Goal: Information Seeking & Learning: Learn about a topic

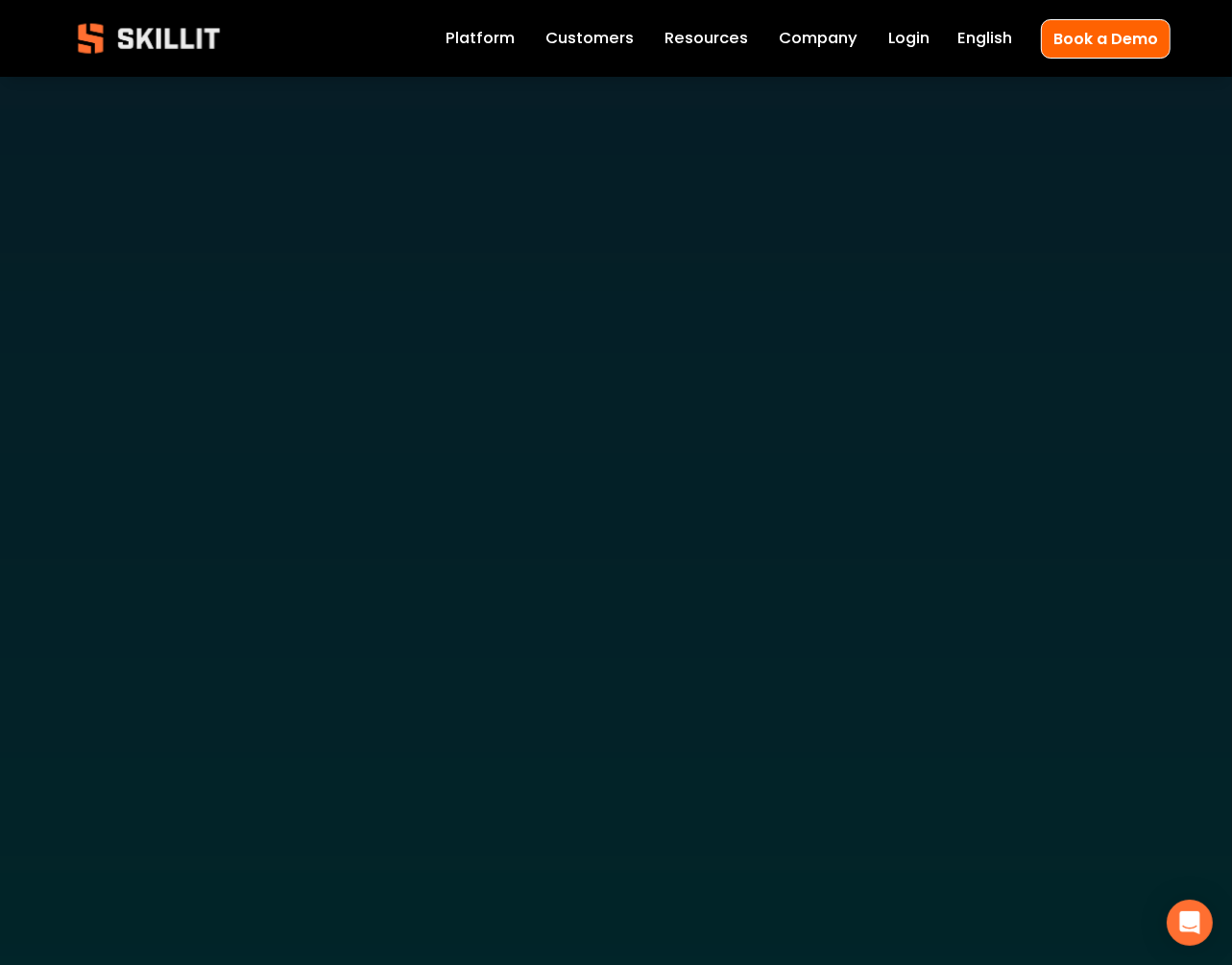
scroll to position [7550, 0]
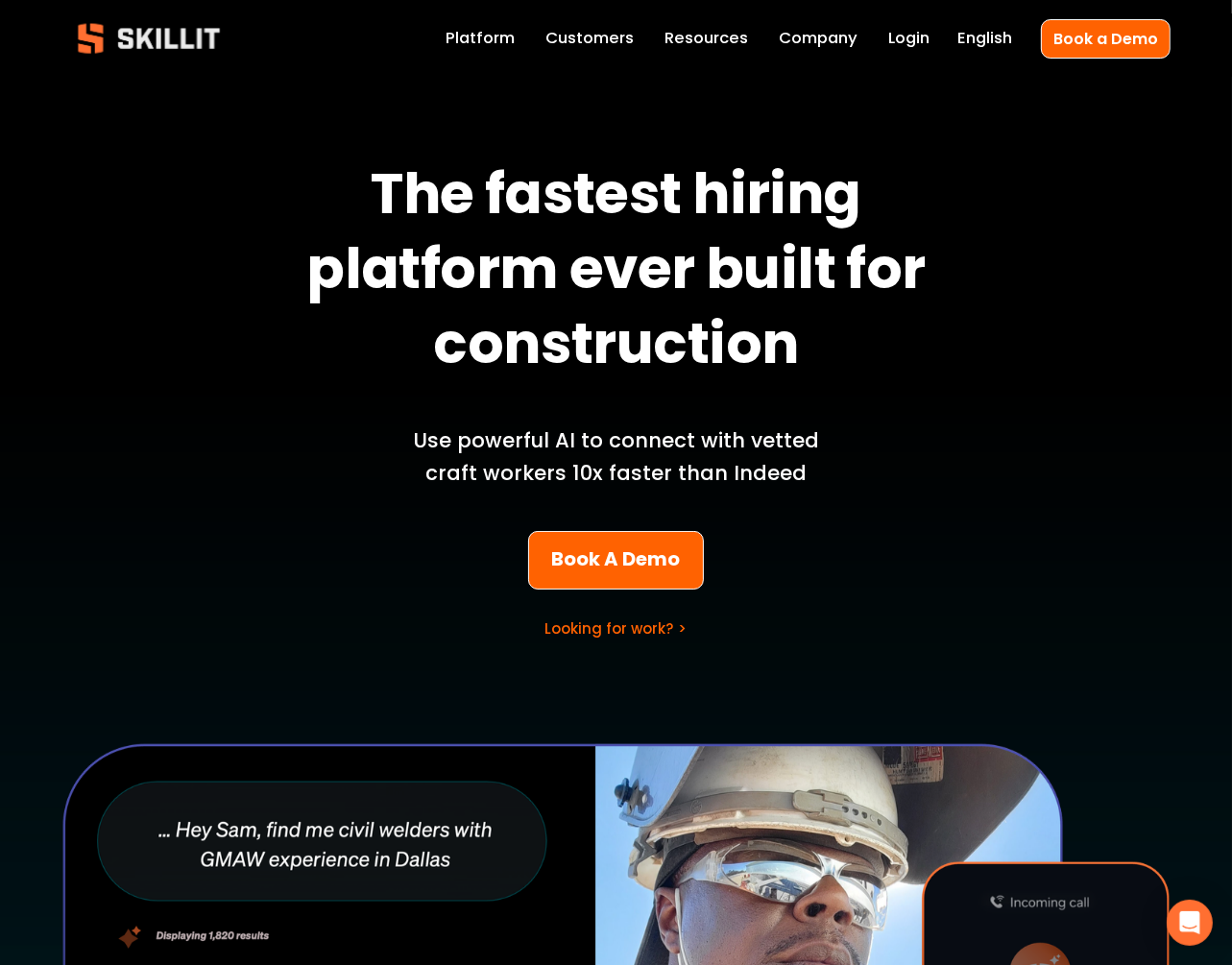
click at [0, 0] on link "Labor Insights" at bounding box center [0, 0] width 0 height 0
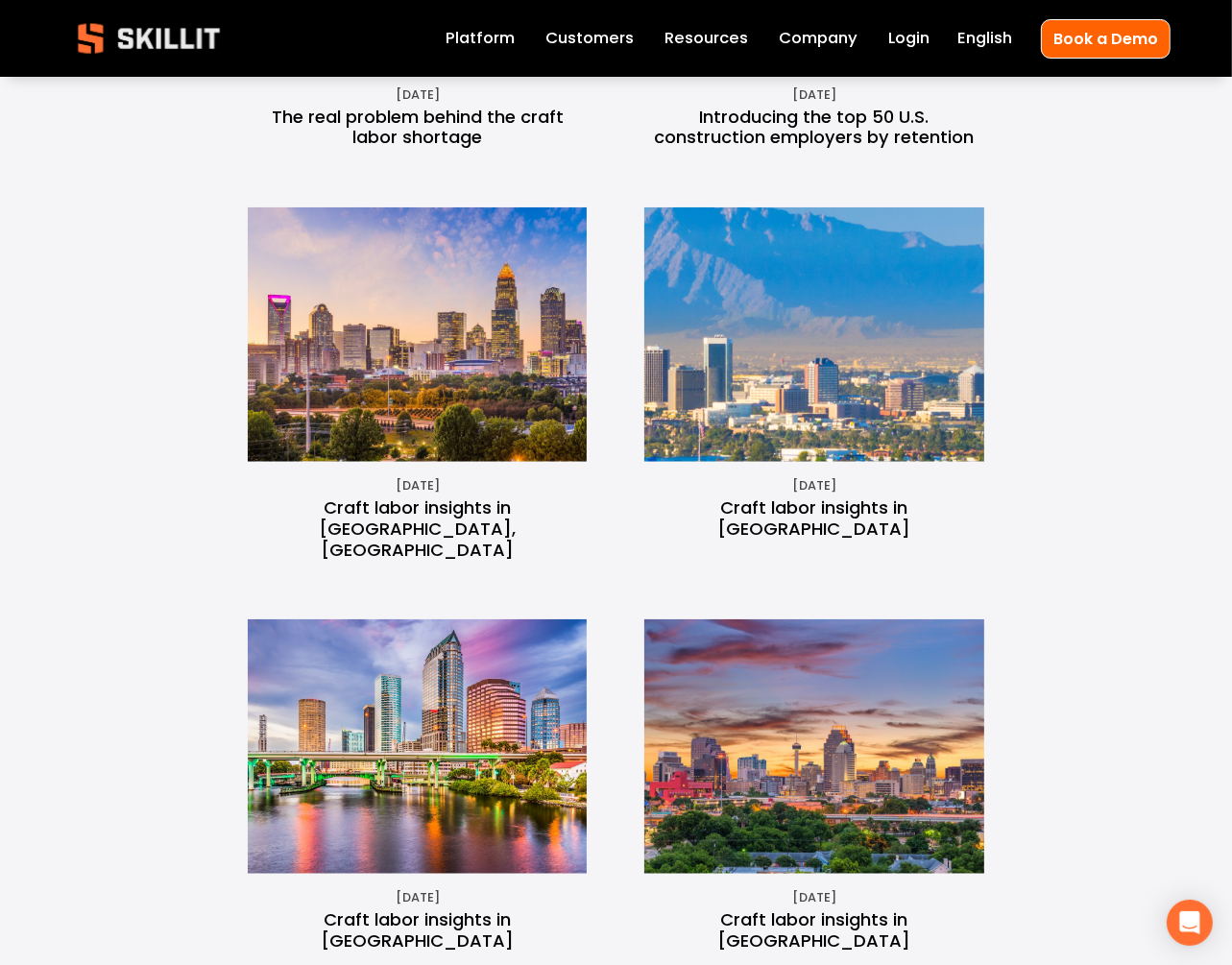
scroll to position [1164, 0]
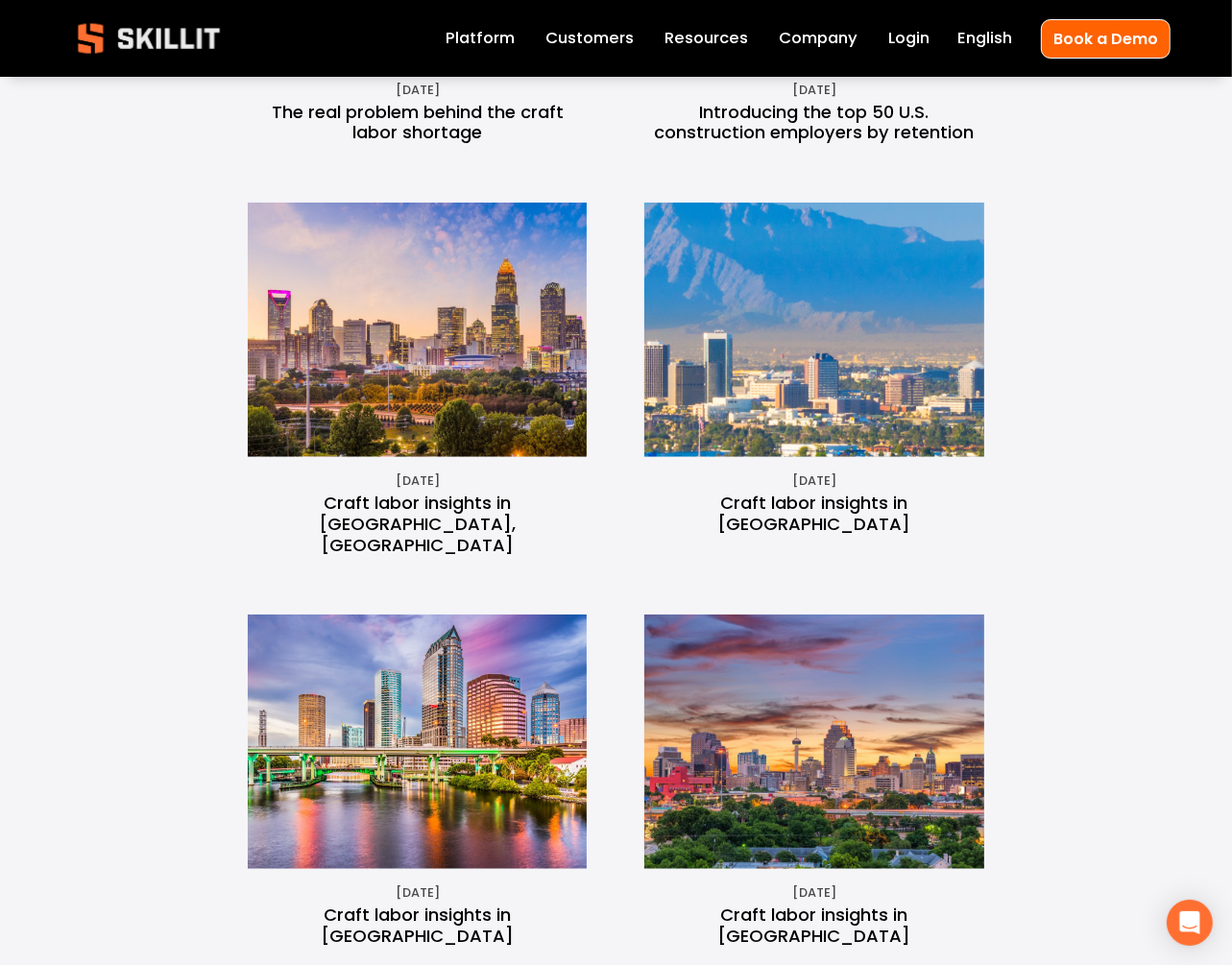
click at [439, 375] on img at bounding box center [418, 329] width 381 height 254
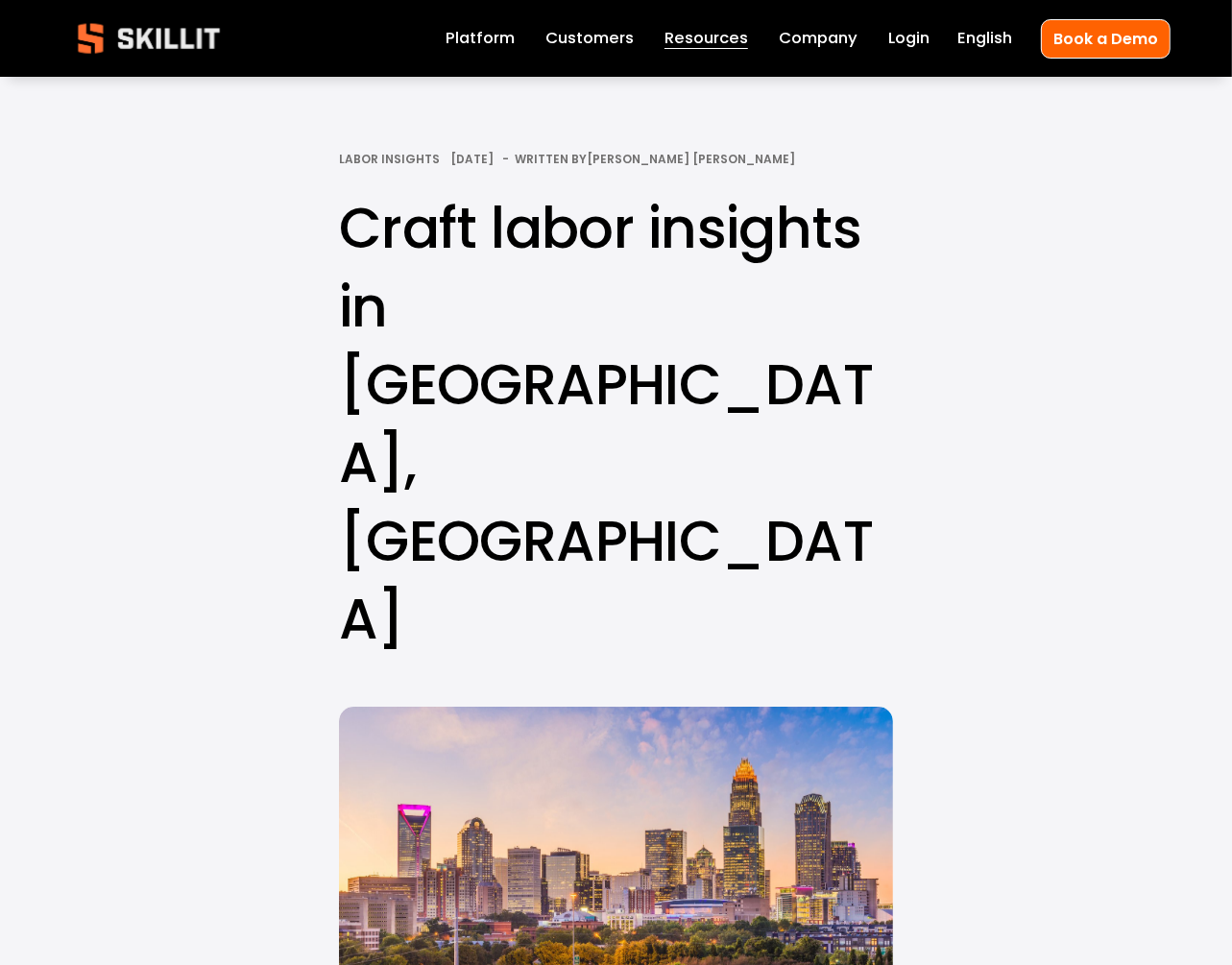
click at [142, 34] on img at bounding box center [148, 38] width 174 height 57
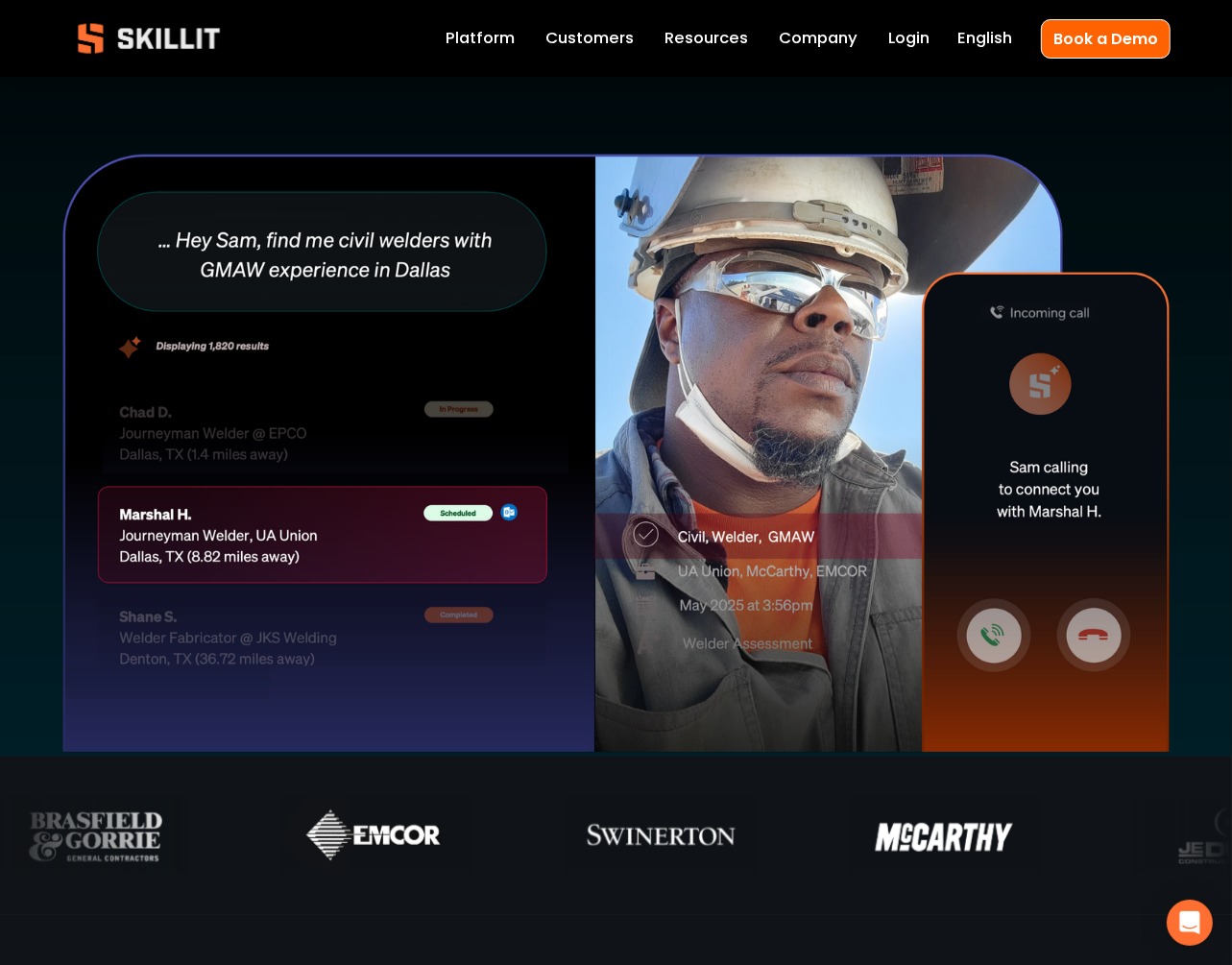
scroll to position [583, 0]
